Goal: Information Seeking & Learning: Learn about a topic

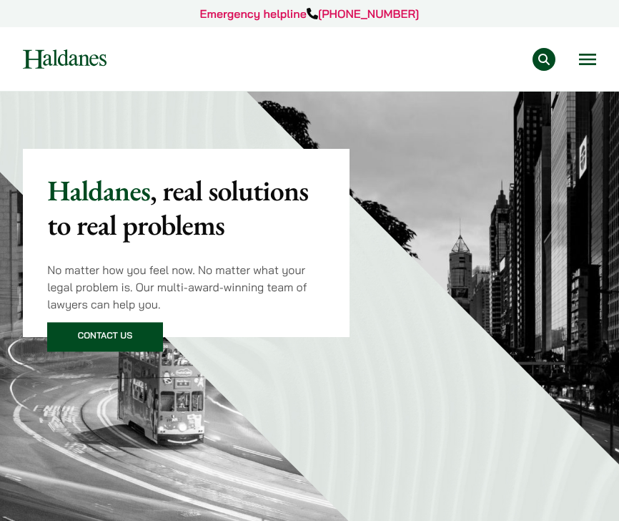
click at [586, 57] on button "Open menu" at bounding box center [587, 59] width 17 height 11
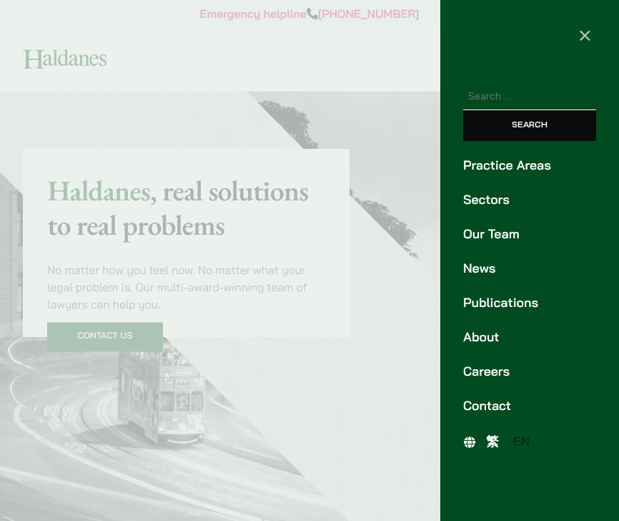
click at [426, 247] on div at bounding box center [309, 260] width 619 height 521
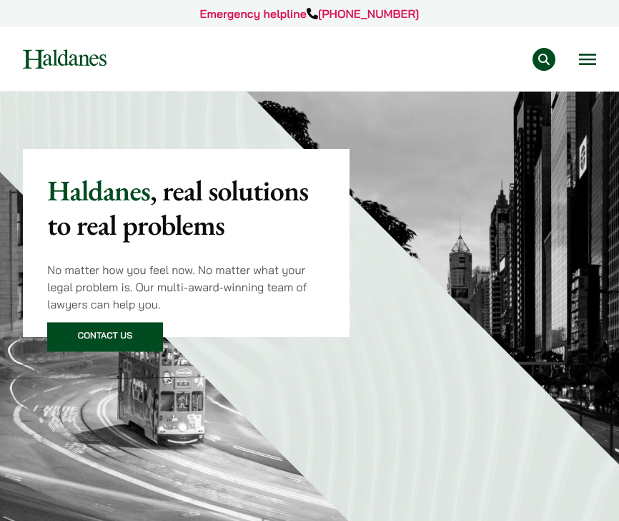
click at [594, 54] on button "Open menu" at bounding box center [587, 59] width 17 height 11
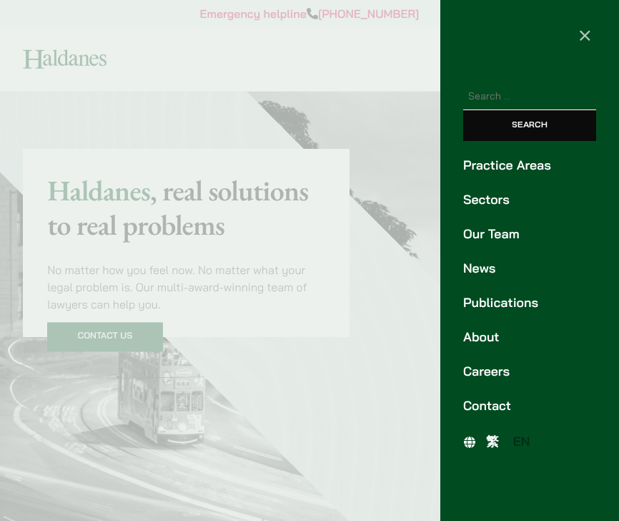
click at [493, 374] on link "Careers" at bounding box center [529, 371] width 133 height 19
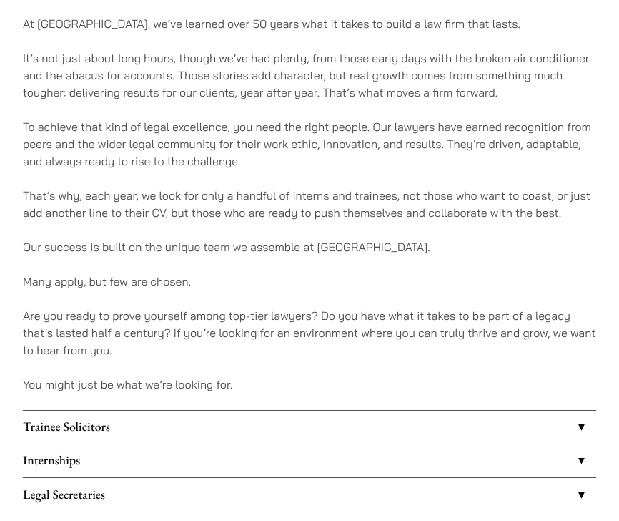
scroll to position [750, 0]
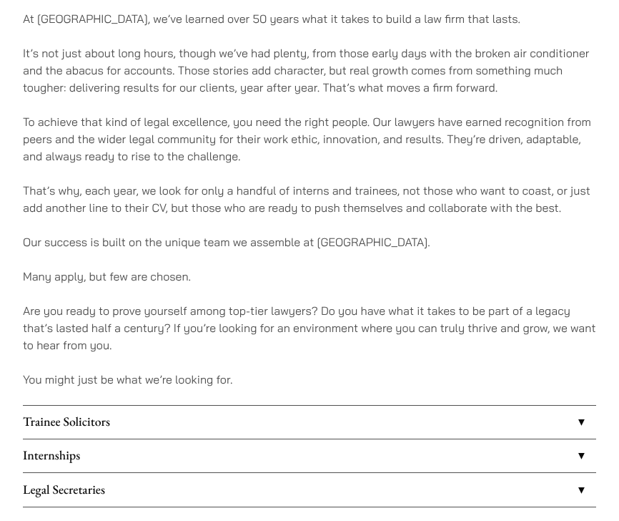
click at [331, 459] on link "Internships" at bounding box center [310, 455] width 574 height 33
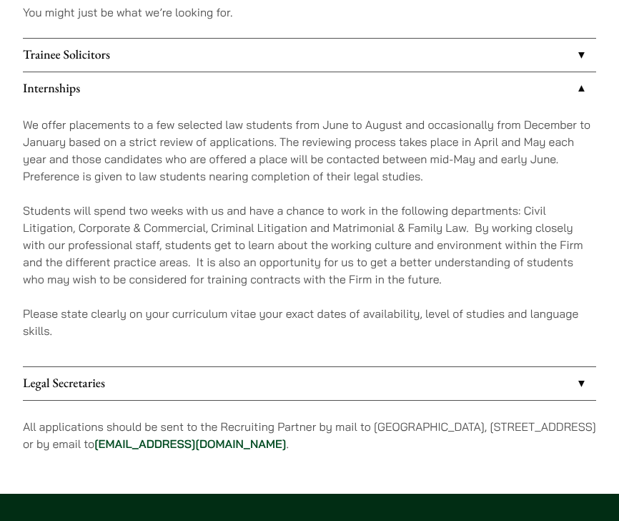
scroll to position [1113, 0]
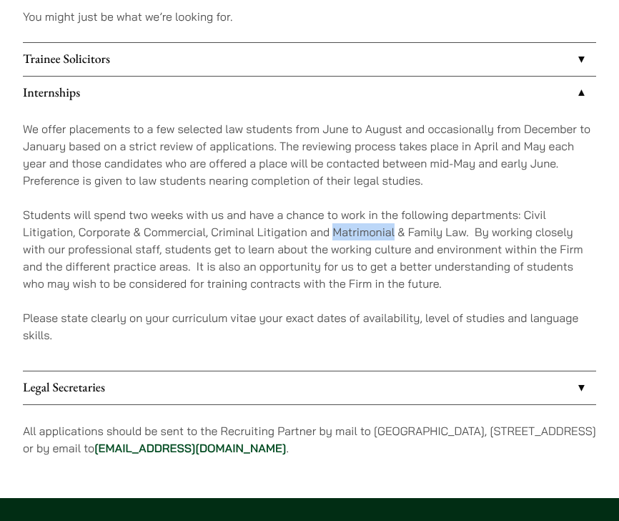
drag, startPoint x: 336, startPoint y: 230, endPoint x: 396, endPoint y: 230, distance: 60.1
click at [396, 230] on p "Students will spend two weeks with us and have a chance to work in the followin…" at bounding box center [310, 249] width 574 height 86
click at [376, 232] on p "Students will spend two weeks with us and have a chance to work in the followin…" at bounding box center [310, 249] width 574 height 86
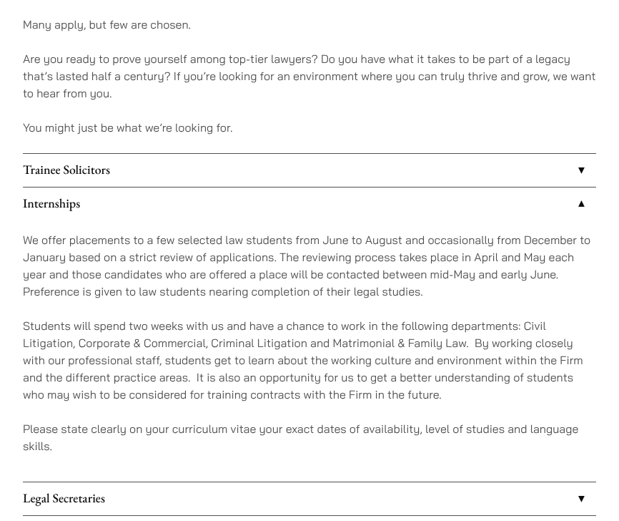
scroll to position [1189, 0]
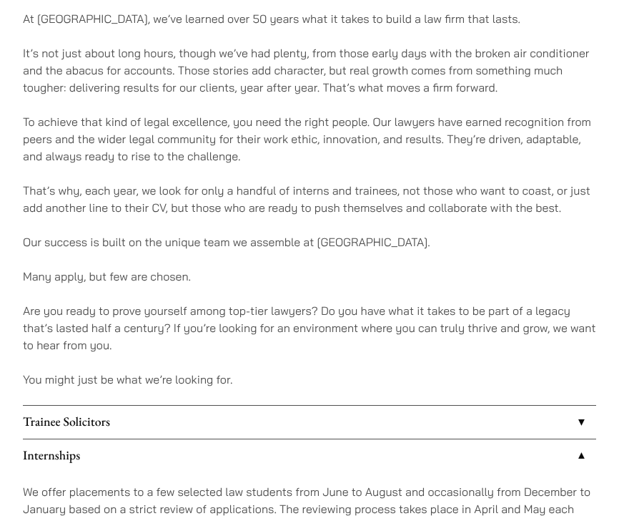
scroll to position [723, 0]
